Goal: Transaction & Acquisition: Purchase product/service

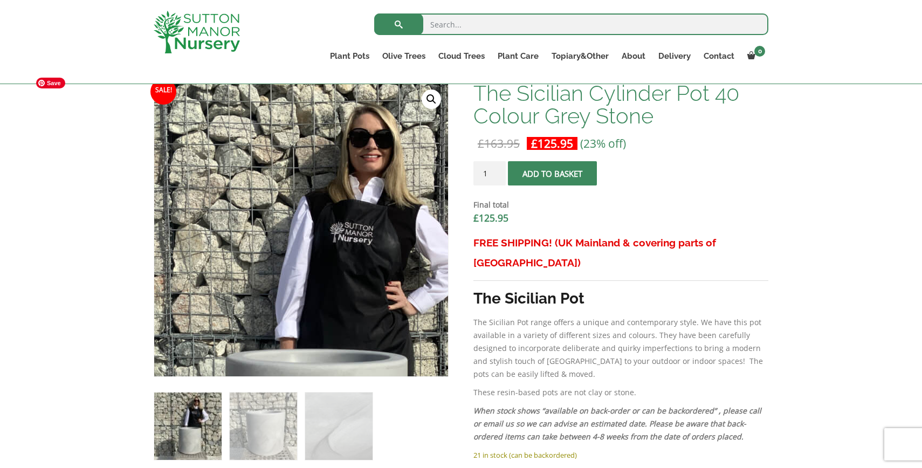
scroll to position [407, 0]
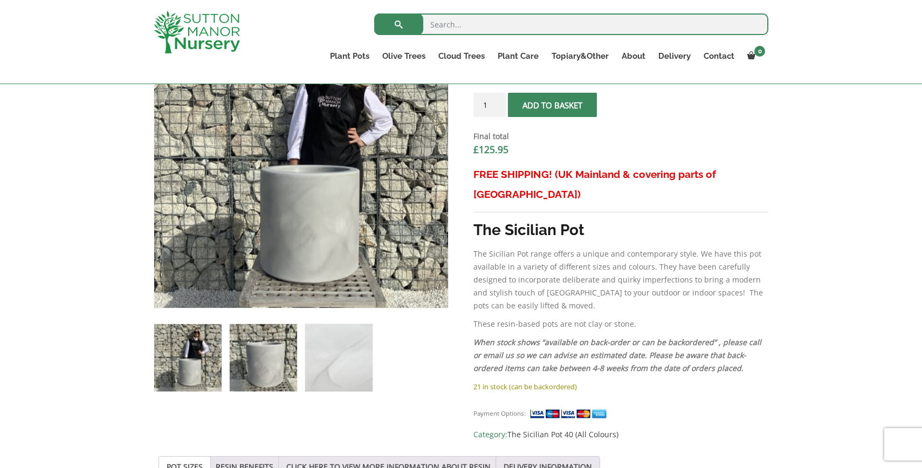
click at [259, 358] on img at bounding box center [263, 357] width 67 height 67
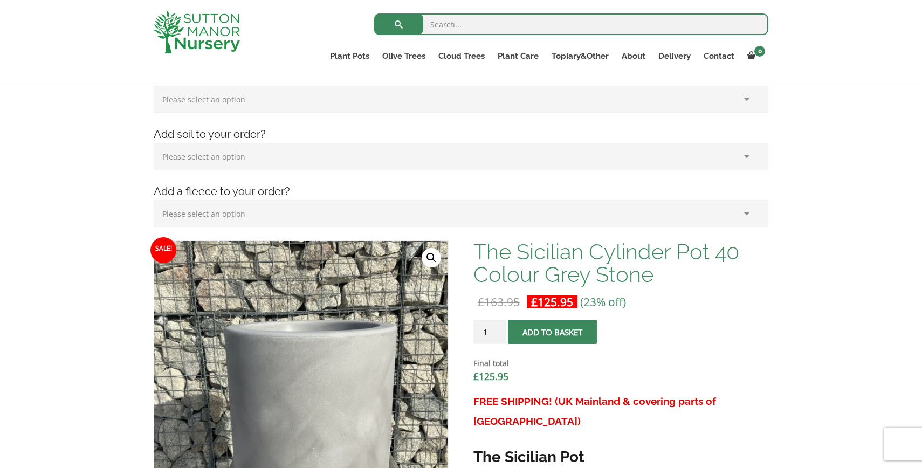
scroll to position [178, 0]
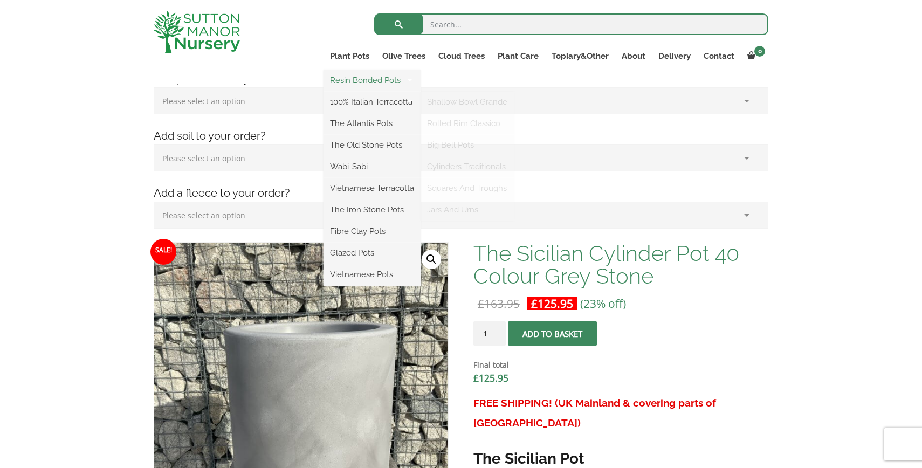
click at [362, 80] on link "Resin Bonded Pots" at bounding box center [372, 80] width 97 height 16
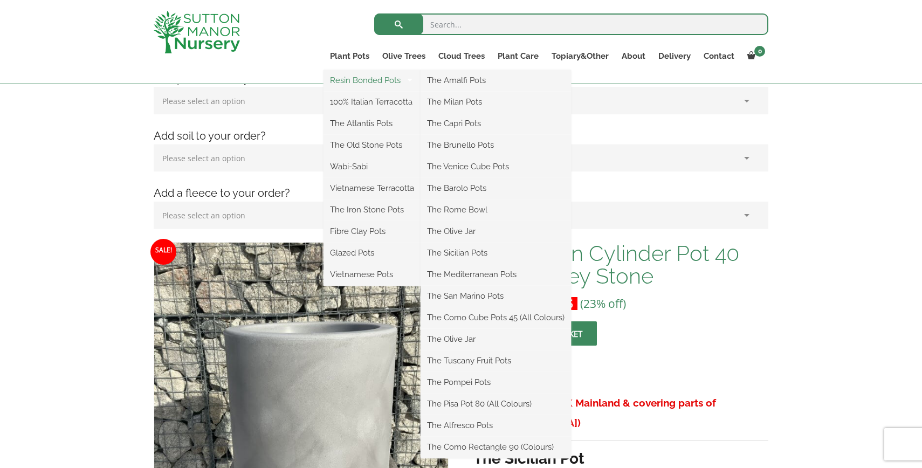
click at [362, 80] on link "Resin Bonded Pots" at bounding box center [372, 80] width 97 height 16
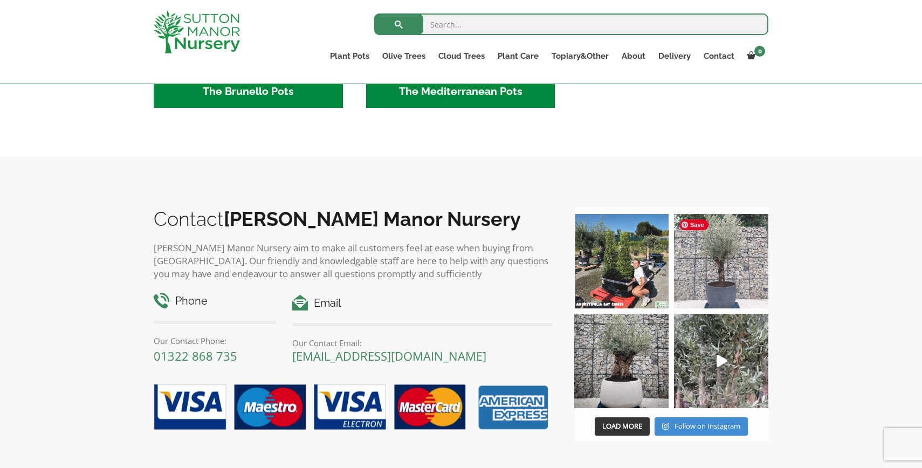
scroll to position [1719, 0]
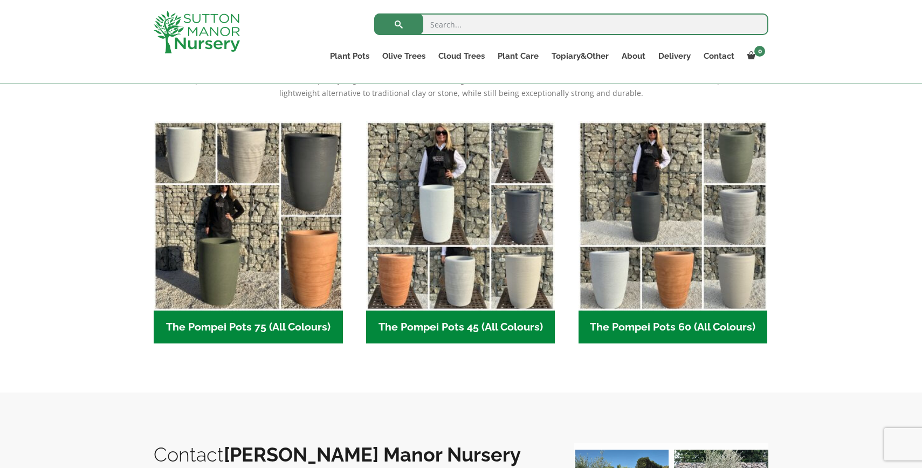
scroll to position [246, 0]
click at [648, 321] on h2 "The Pompei Pots 60 (All Colours) (6)" at bounding box center [673, 326] width 189 height 33
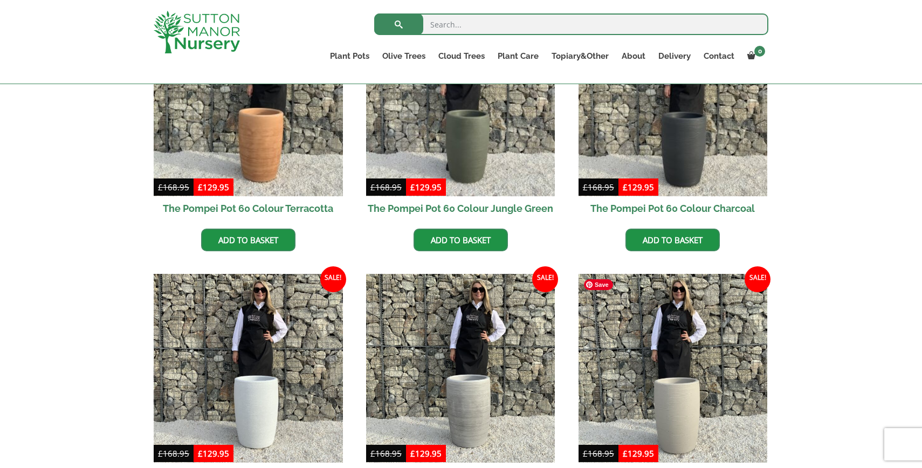
scroll to position [352, 0]
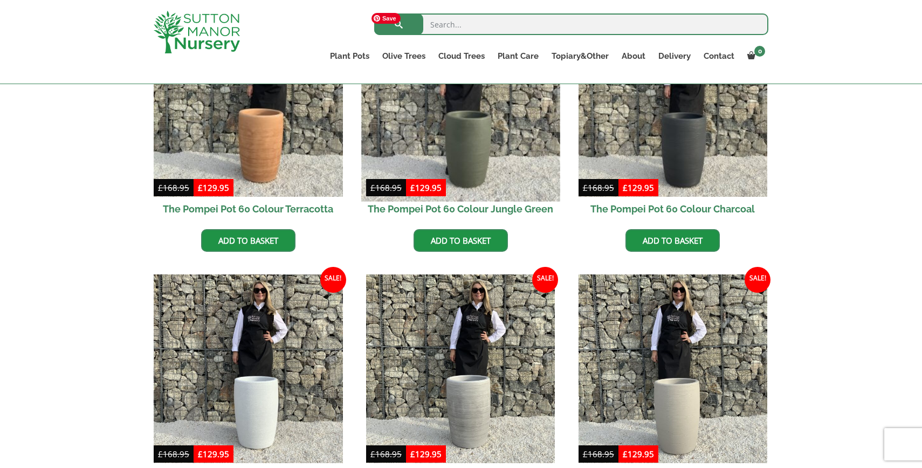
click at [504, 128] on img at bounding box center [460, 102] width 198 height 198
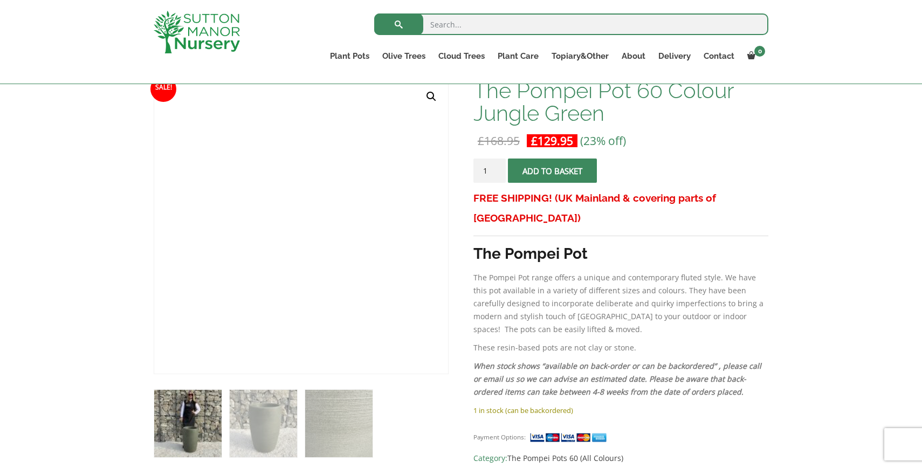
scroll to position [167, 0]
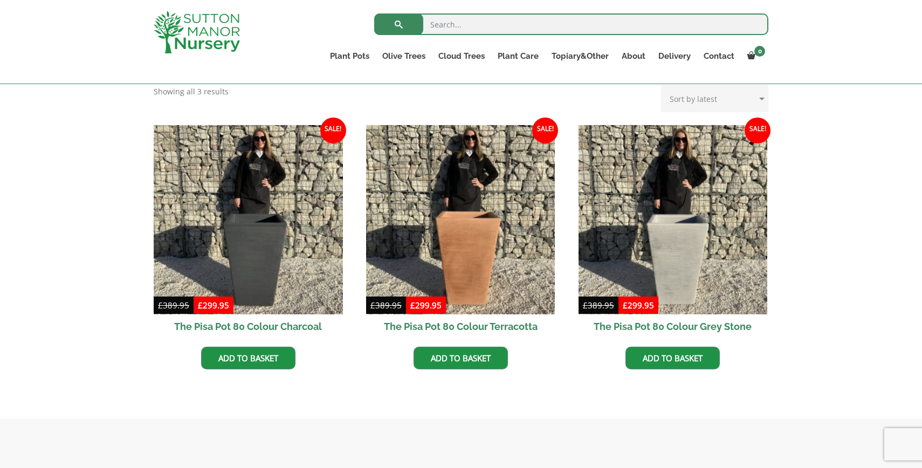
scroll to position [283, 0]
